Goal: Check status: Check status

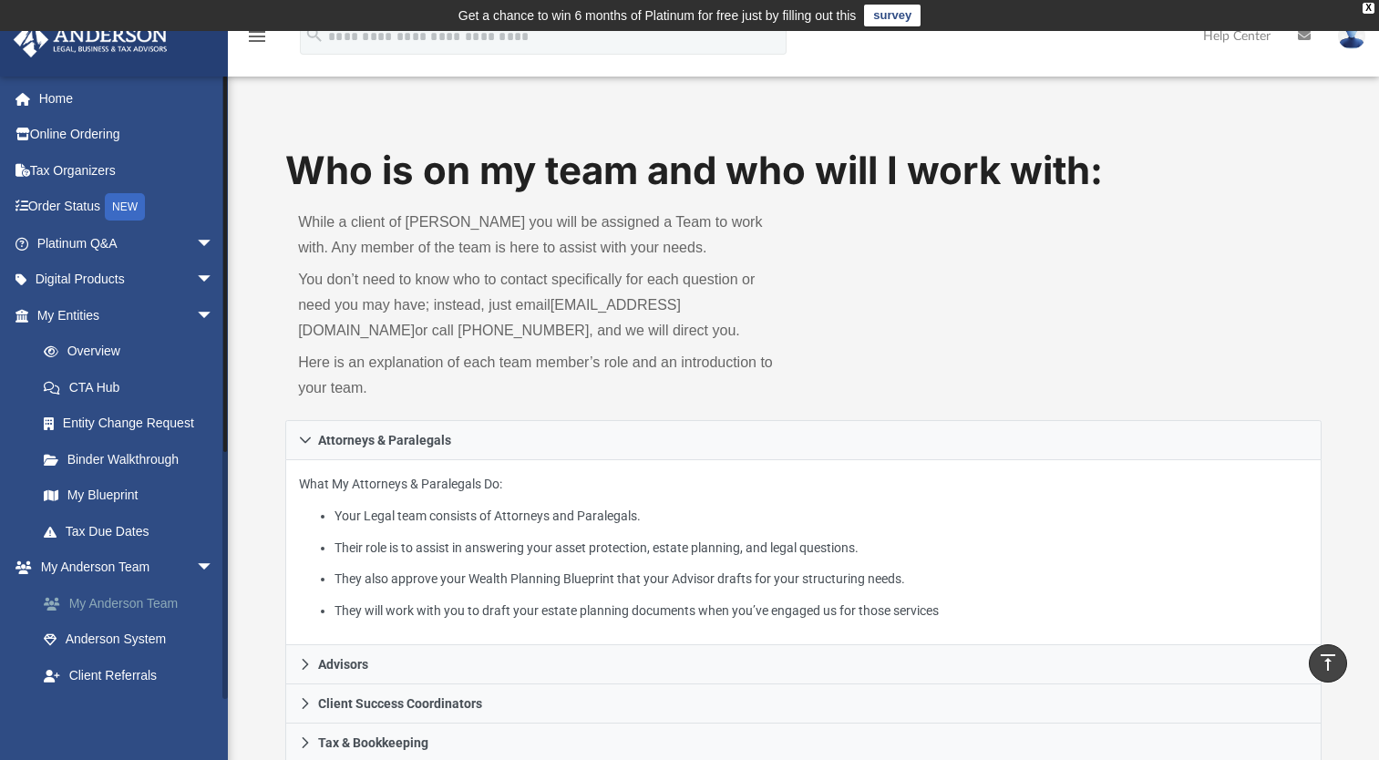
scroll to position [365, 0]
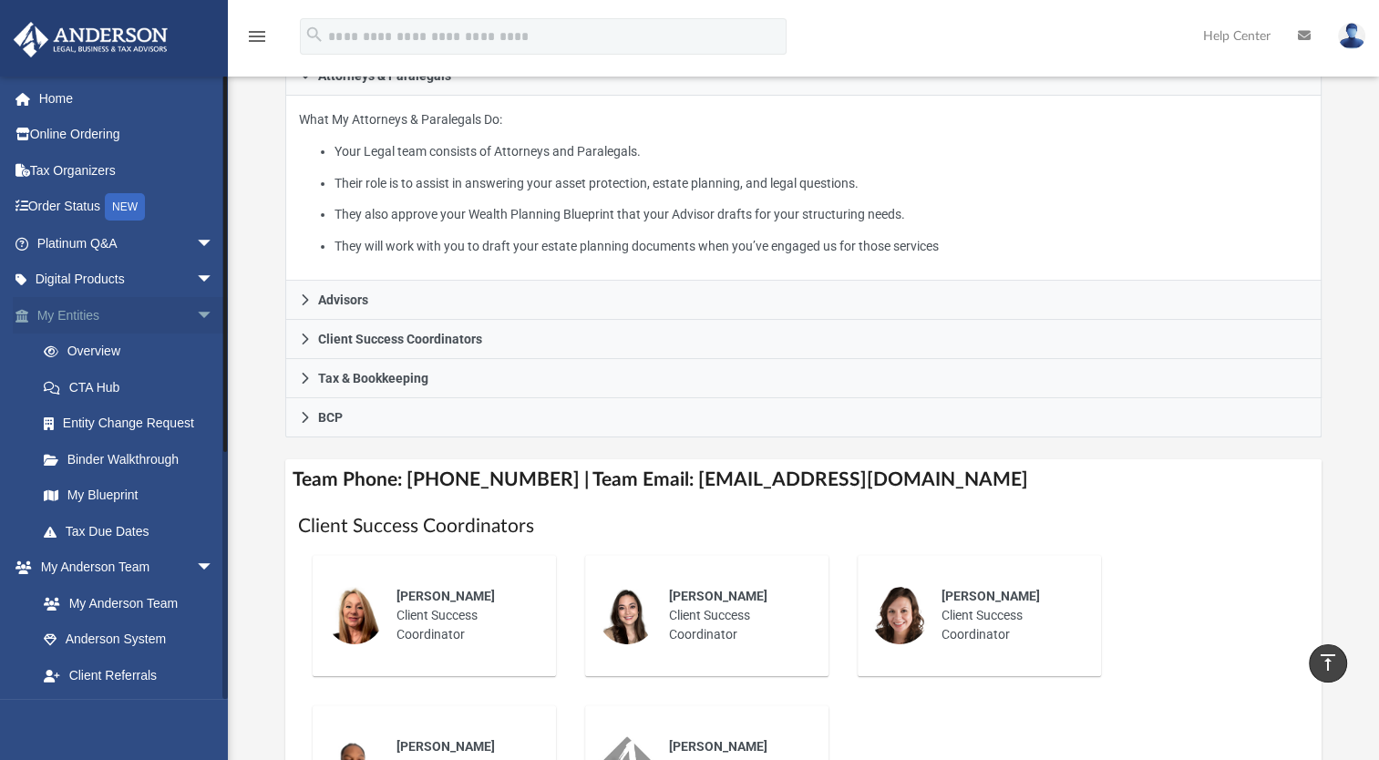
click at [196, 308] on span "arrow_drop_down" at bounding box center [214, 315] width 36 height 37
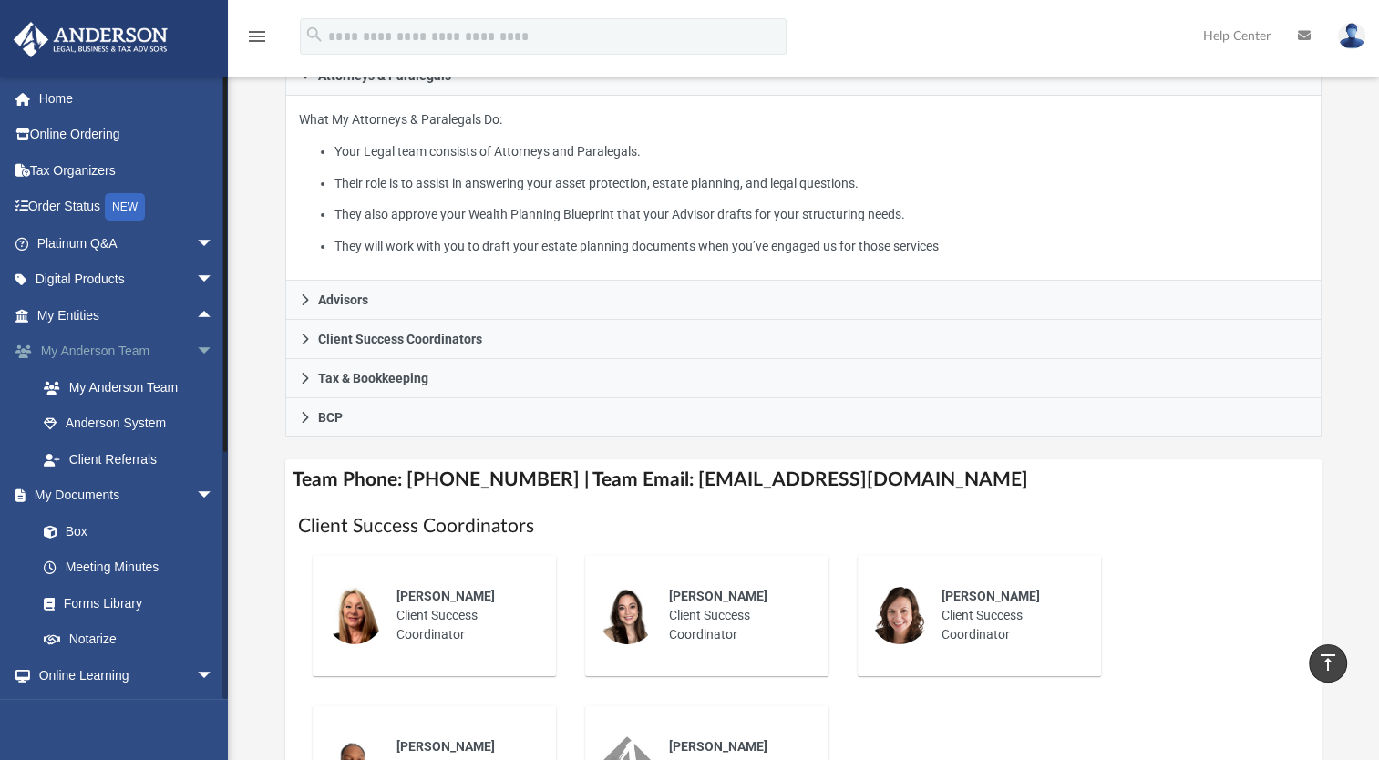
click at [196, 350] on span "arrow_drop_down" at bounding box center [214, 352] width 36 height 37
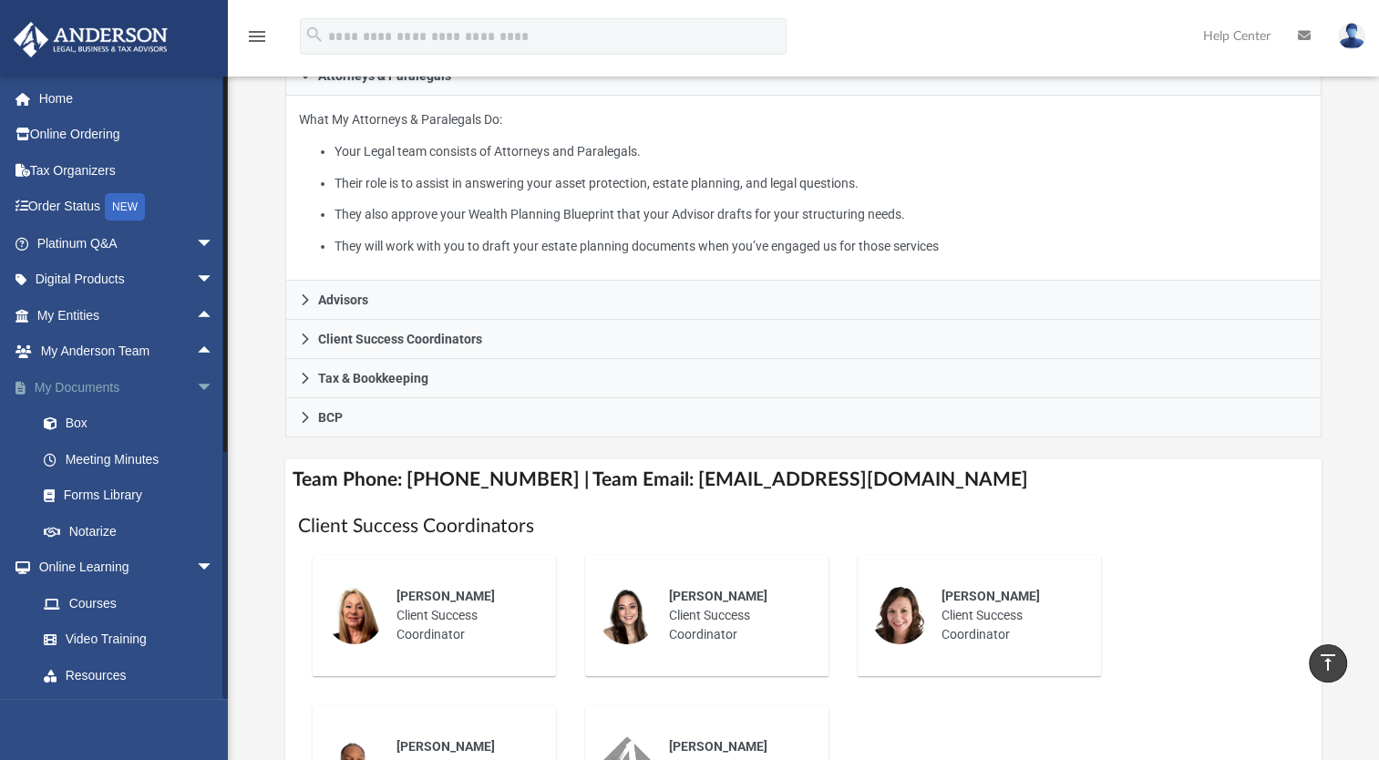
click at [196, 384] on span "arrow_drop_down" at bounding box center [214, 387] width 36 height 37
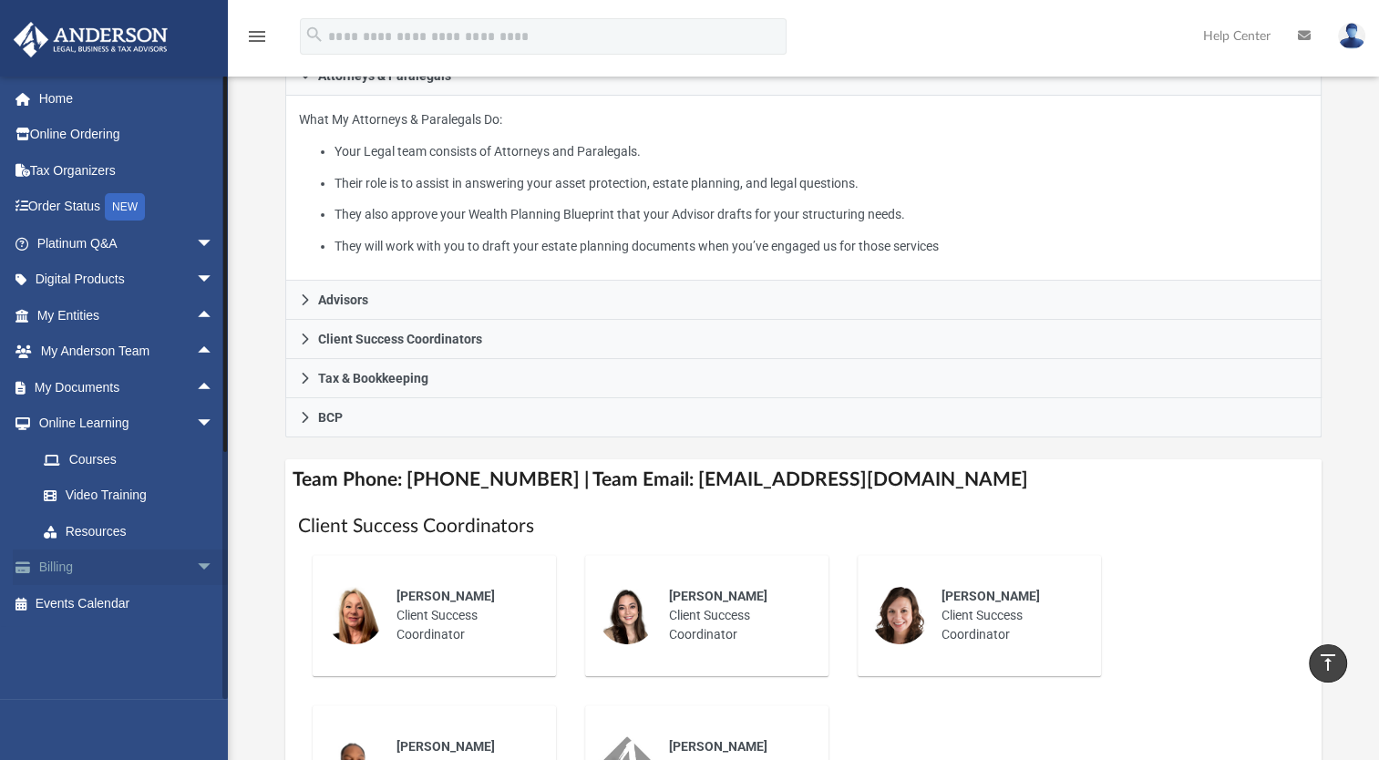
click at [196, 567] on span "arrow_drop_down" at bounding box center [214, 568] width 36 height 37
click at [137, 607] on link "$ Open Invoices" at bounding box center [134, 603] width 216 height 37
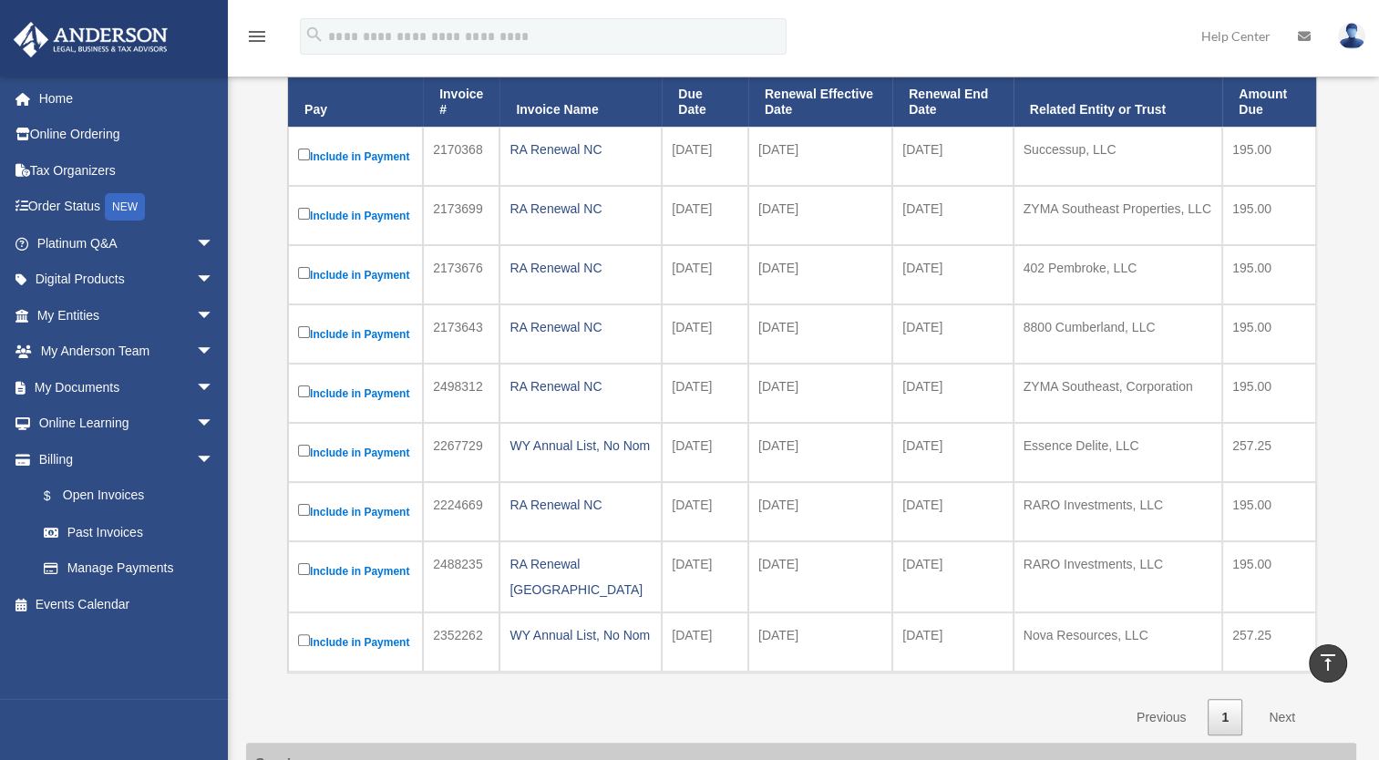
scroll to position [242, 0]
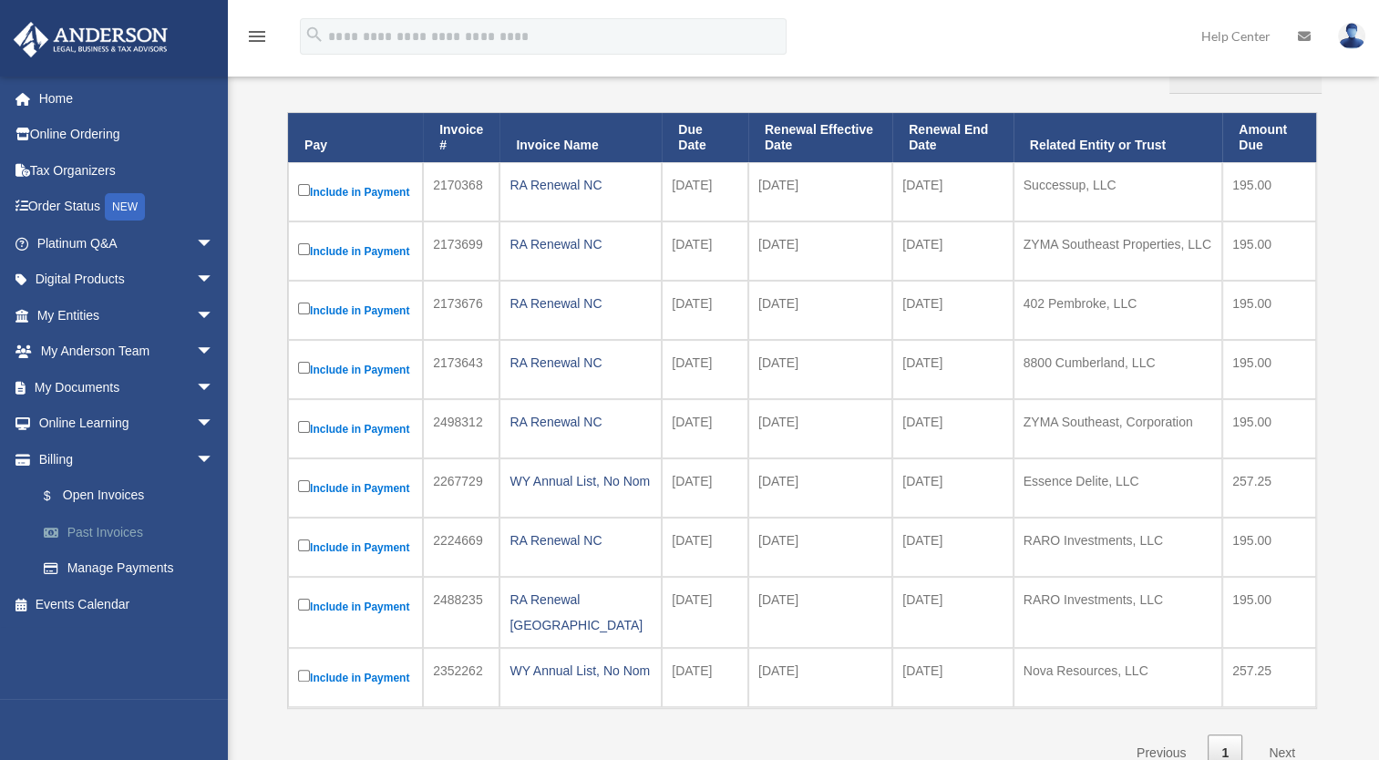
click at [95, 534] on link "Past Invoices" at bounding box center [134, 532] width 216 height 36
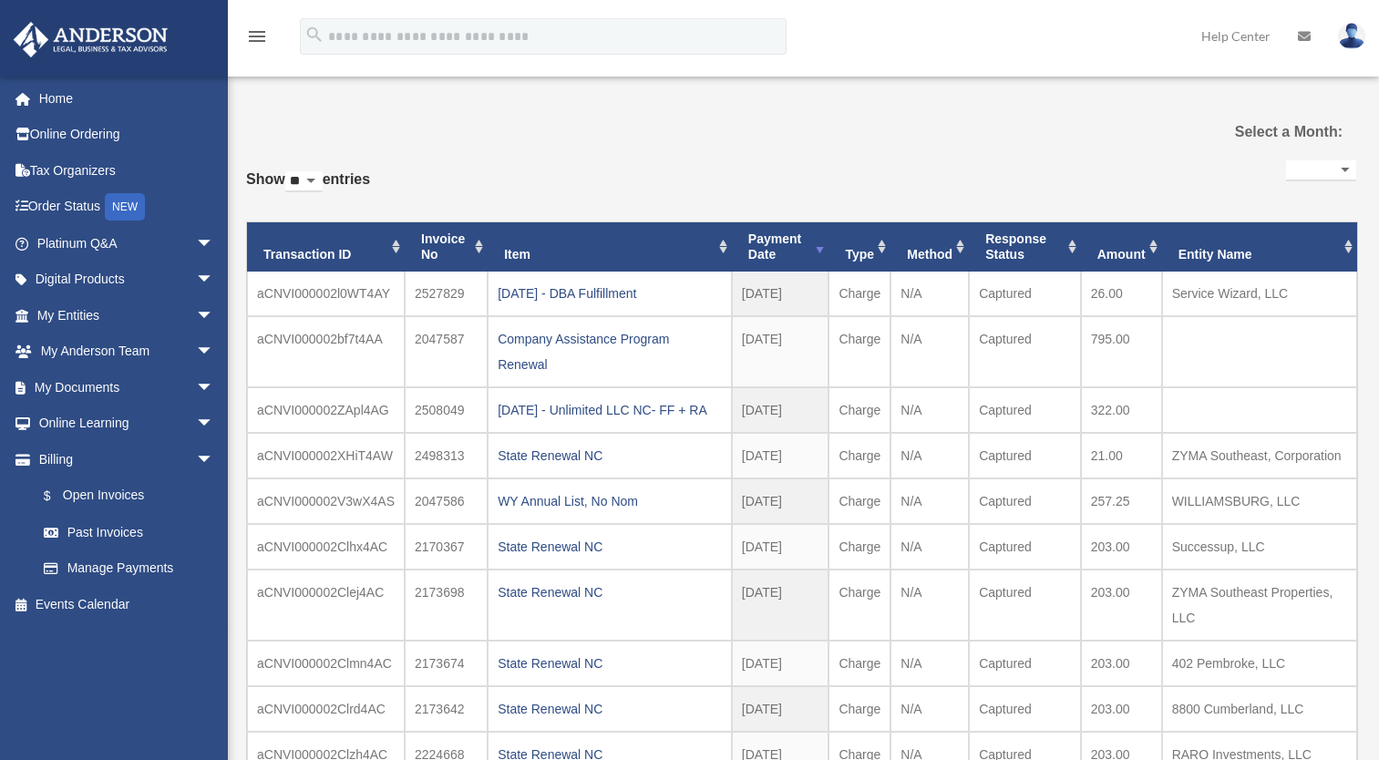
select select
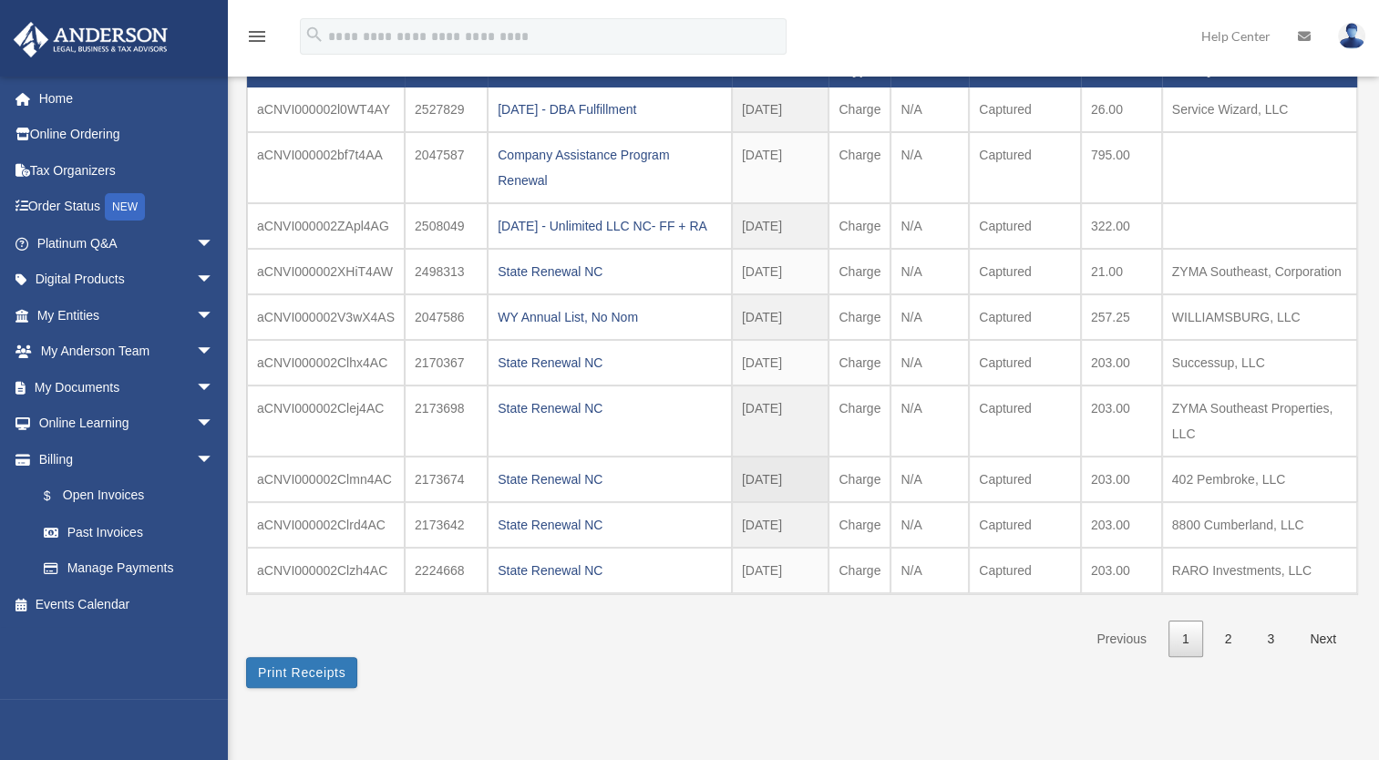
scroll to position [276, 0]
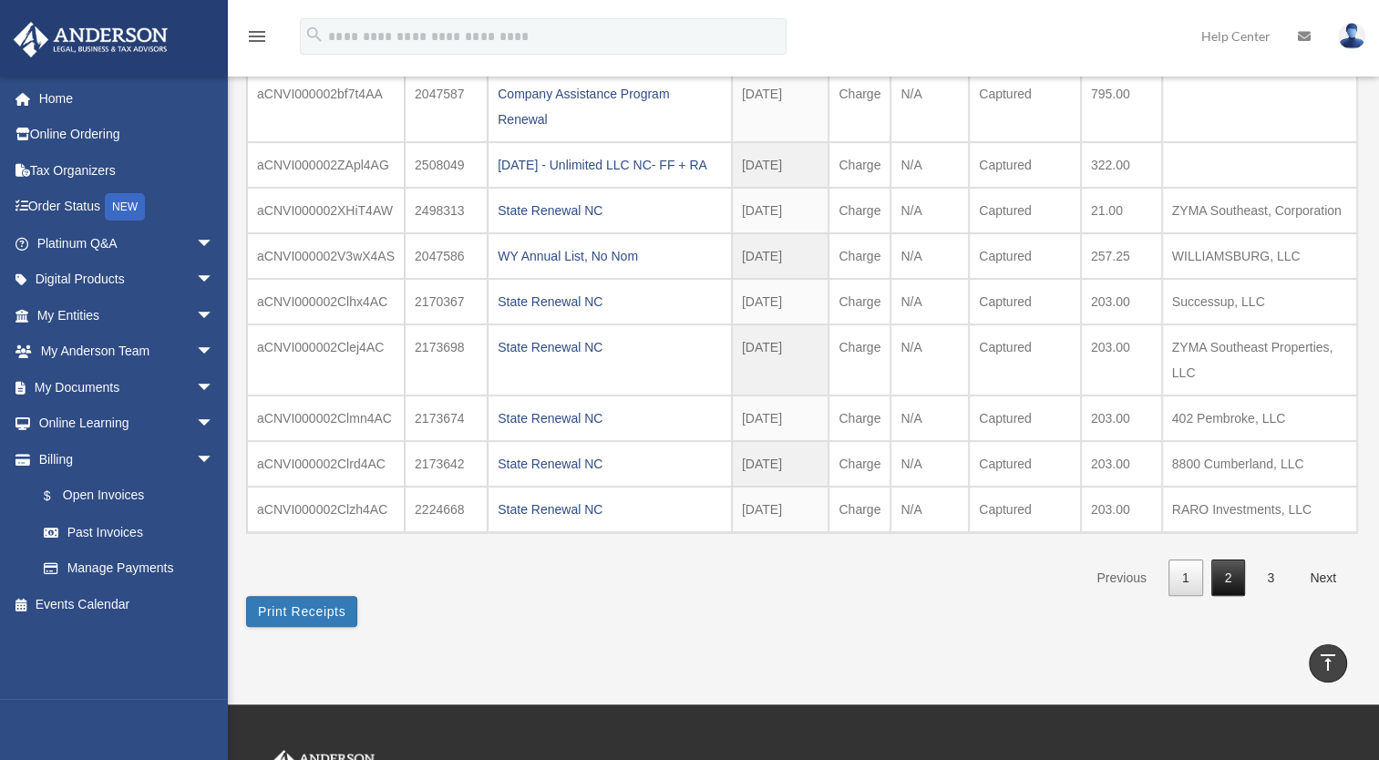
click at [1243, 597] on link "2" at bounding box center [1228, 578] width 35 height 37
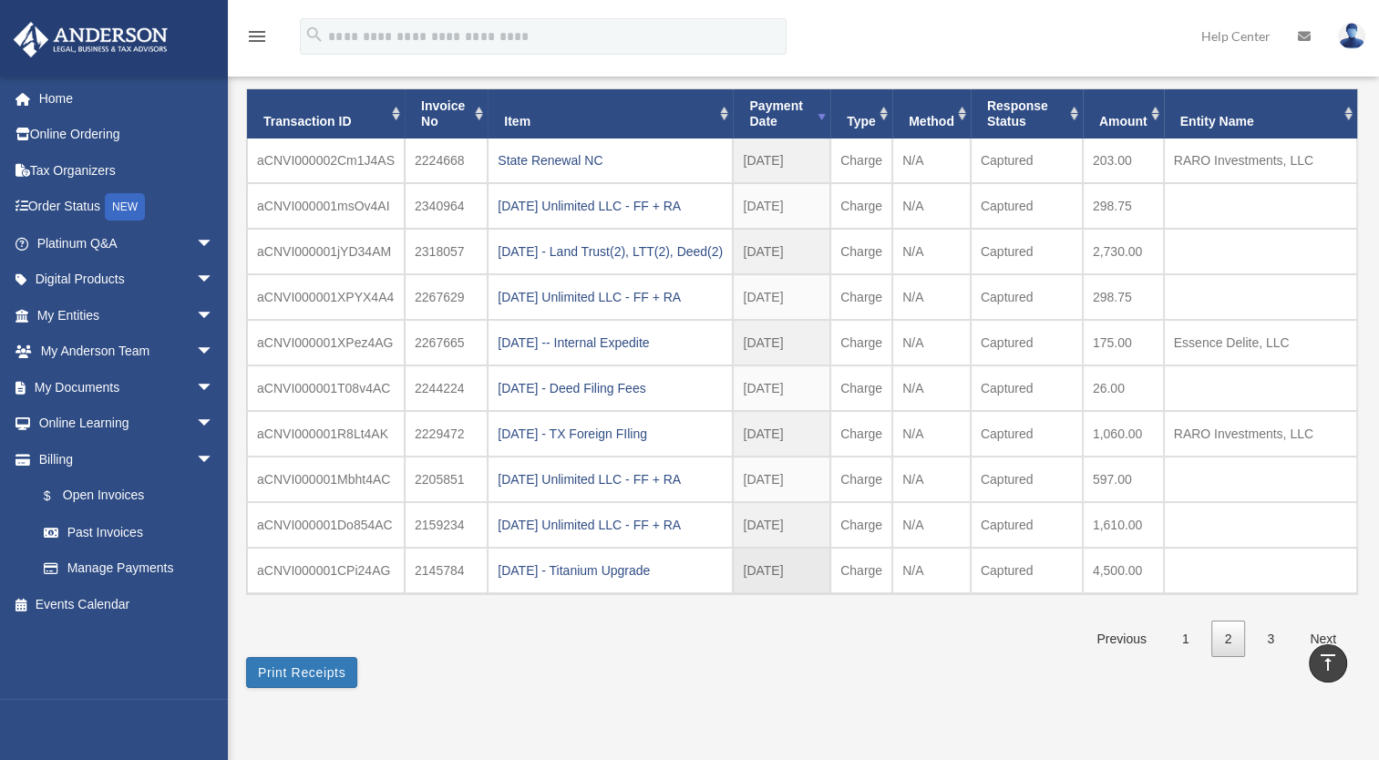
scroll to position [154, 0]
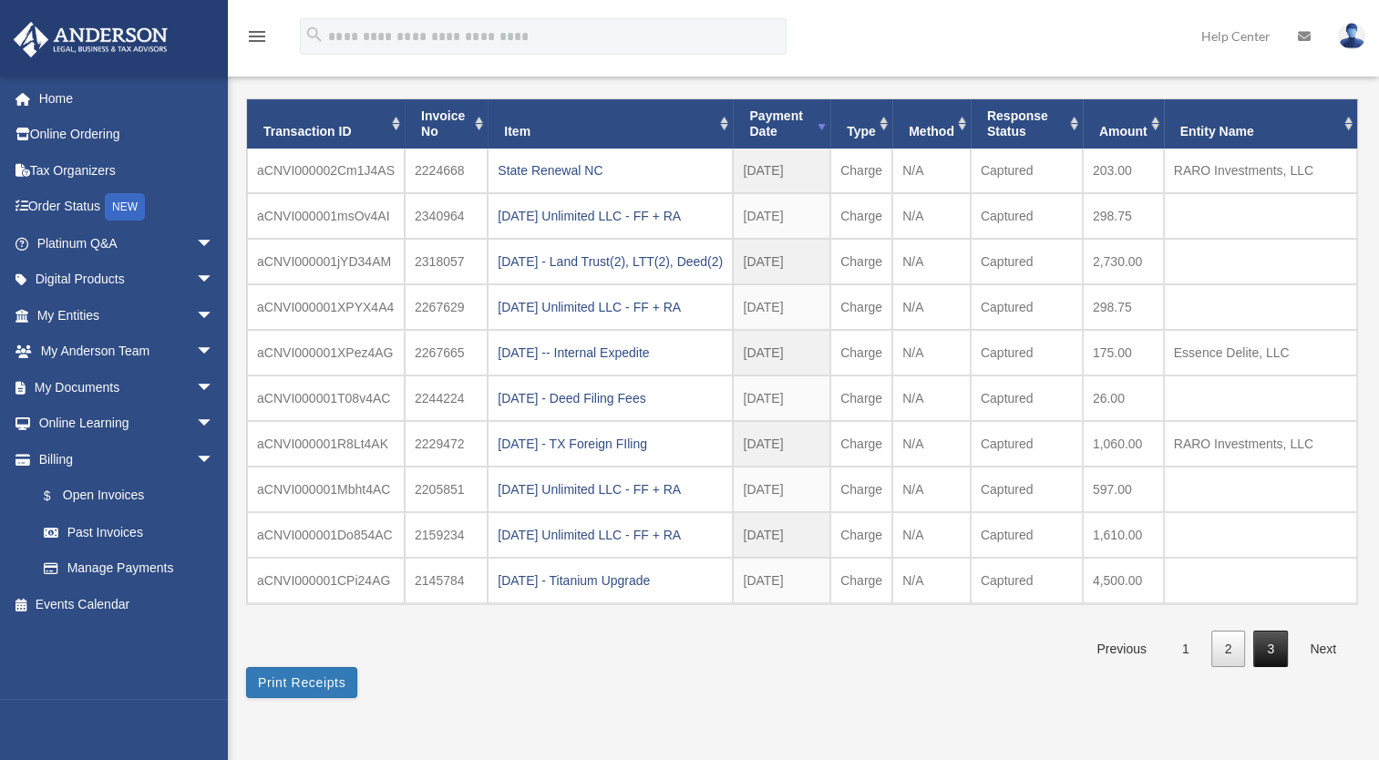
click at [1264, 665] on link "3" at bounding box center [1270, 649] width 35 height 37
